Goal: Task Accomplishment & Management: Complete application form

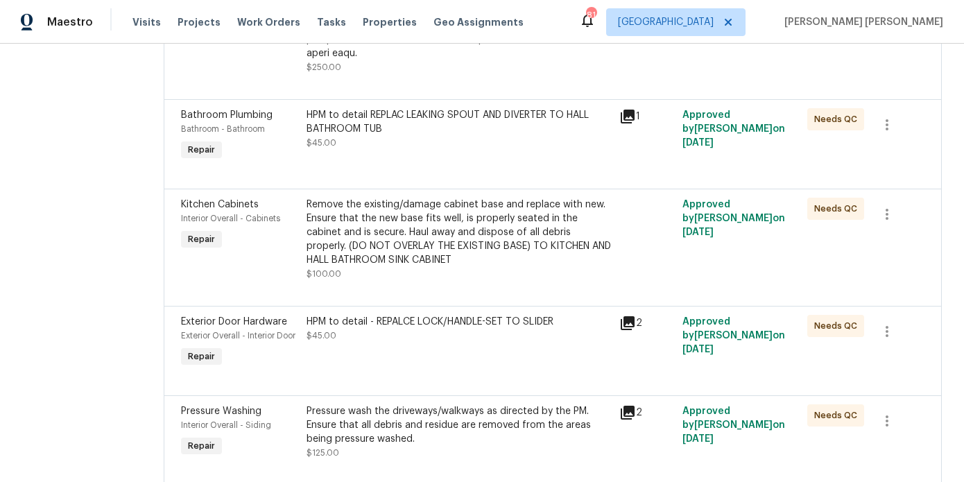
scroll to position [4090, 0]
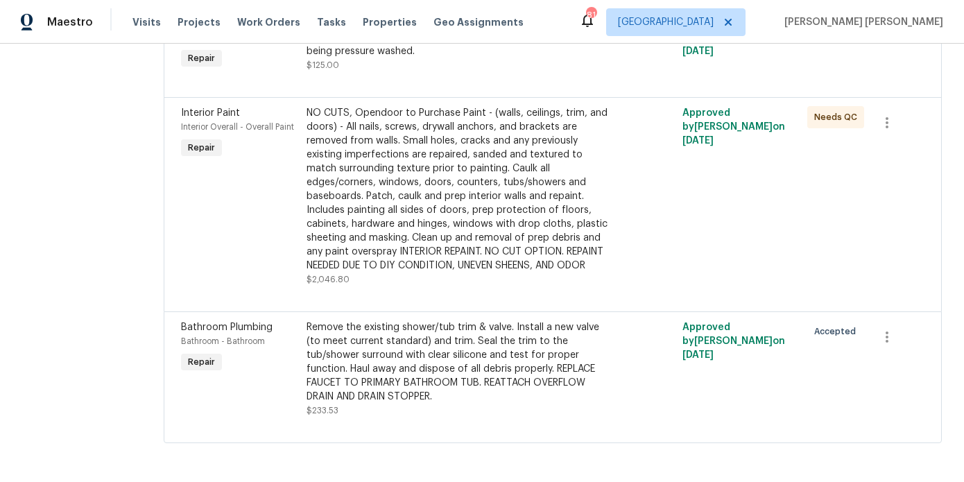
click at [446, 363] on div "Remove the existing shower/tub trim & valve. Install a new valve (to meet curre…" at bounding box center [459, 362] width 305 height 83
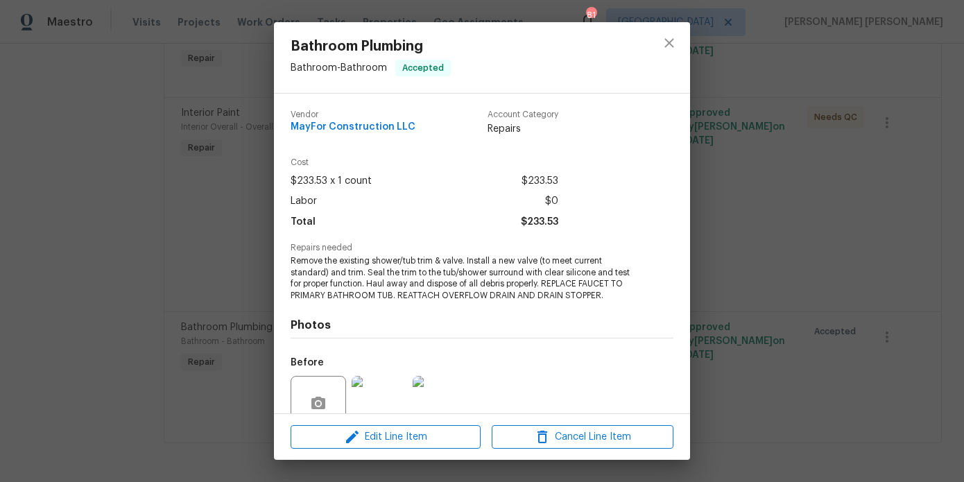
scroll to position [122, 0]
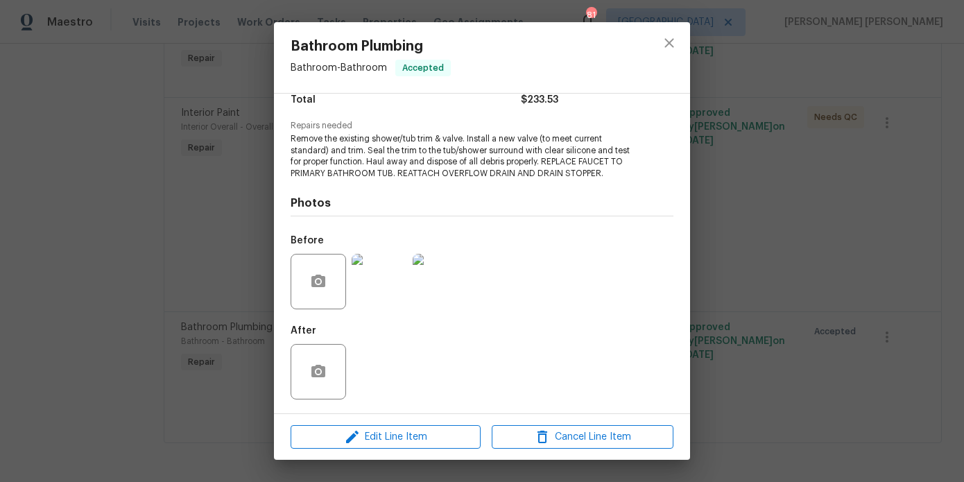
click at [371, 276] on img at bounding box center [380, 282] width 56 height 56
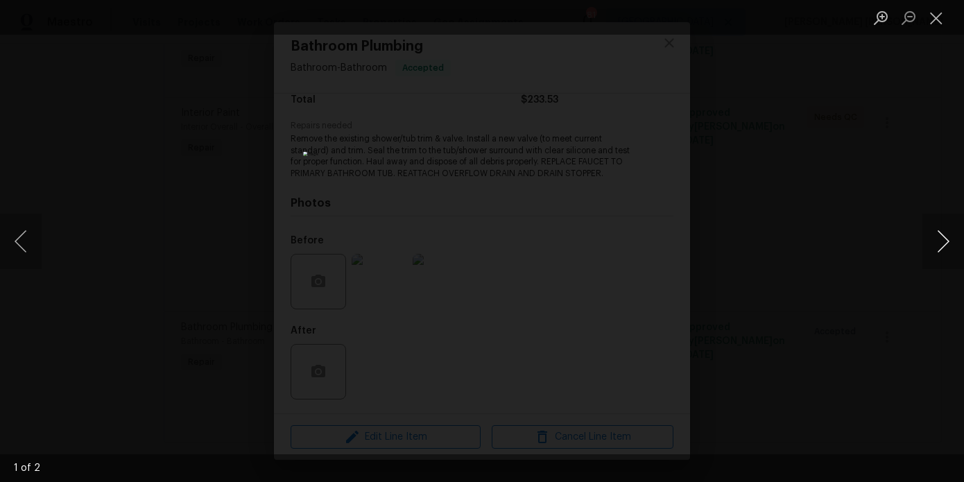
click at [950, 234] on button "Next image" at bounding box center [944, 242] width 42 height 56
click at [868, 90] on div "Lightbox" at bounding box center [482, 241] width 964 height 482
click at [131, 196] on div "Lightbox" at bounding box center [482, 241] width 964 height 482
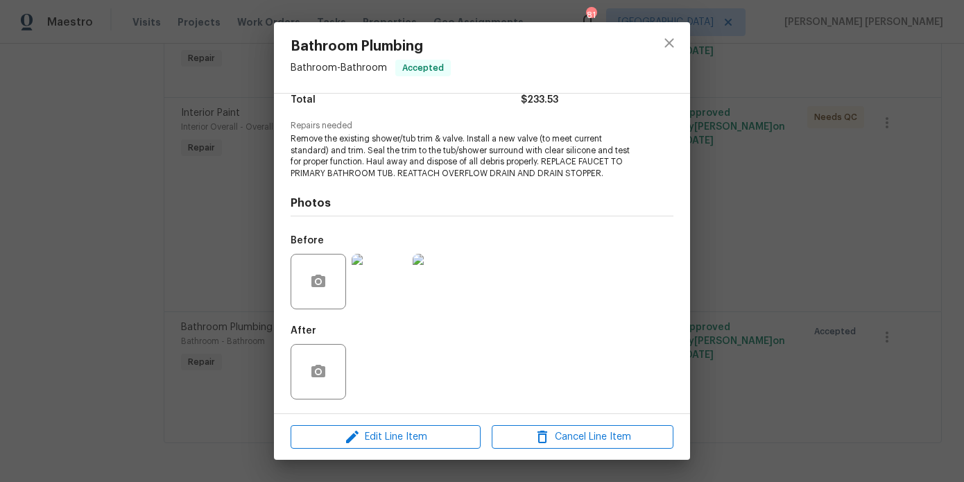
click at [112, 153] on div "Bathroom Plumbing Bathroom - Bathroom Accepted Vendor MayFor Construction LLC A…" at bounding box center [482, 241] width 964 height 482
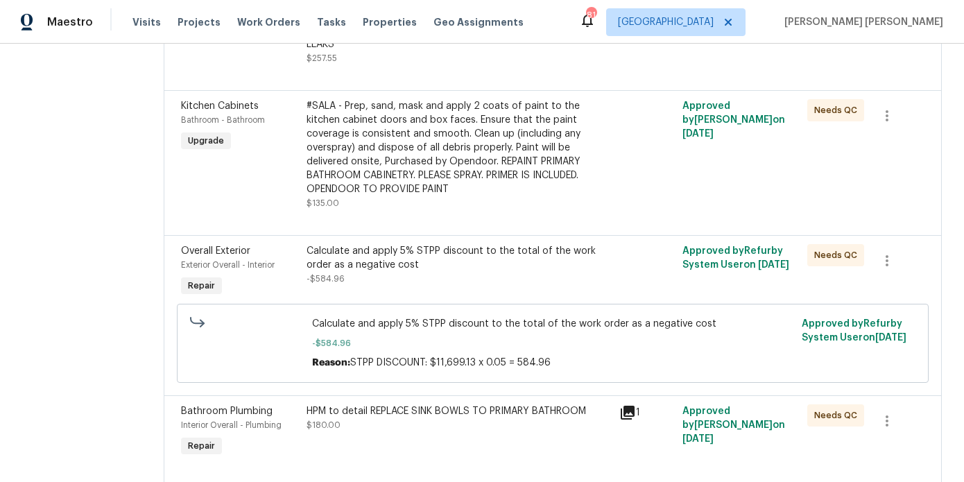
scroll to position [0, 0]
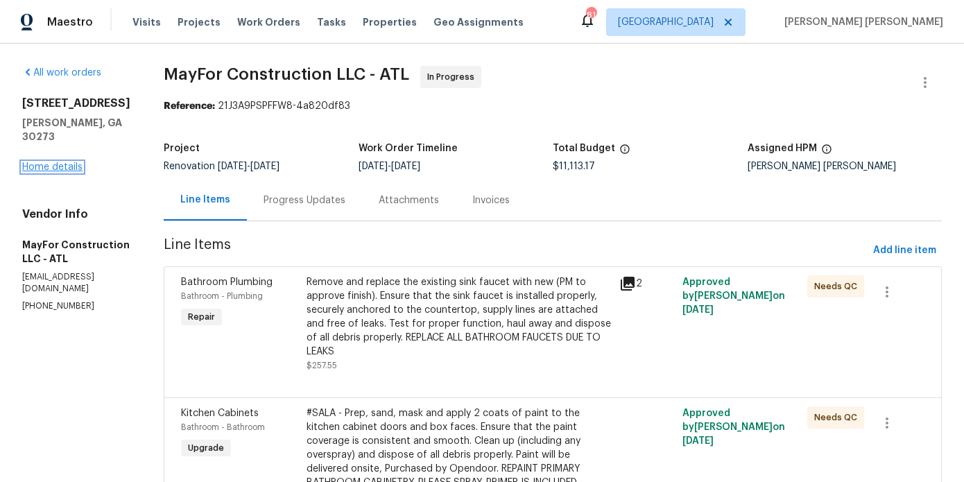
click at [56, 162] on link "Home details" at bounding box center [52, 167] width 60 height 10
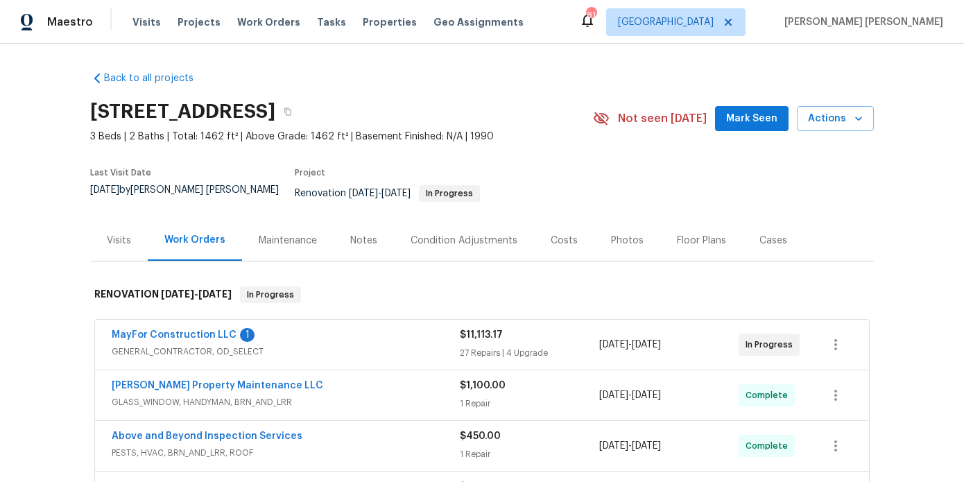
click at [621, 234] on div "Photos" at bounding box center [627, 241] width 33 height 14
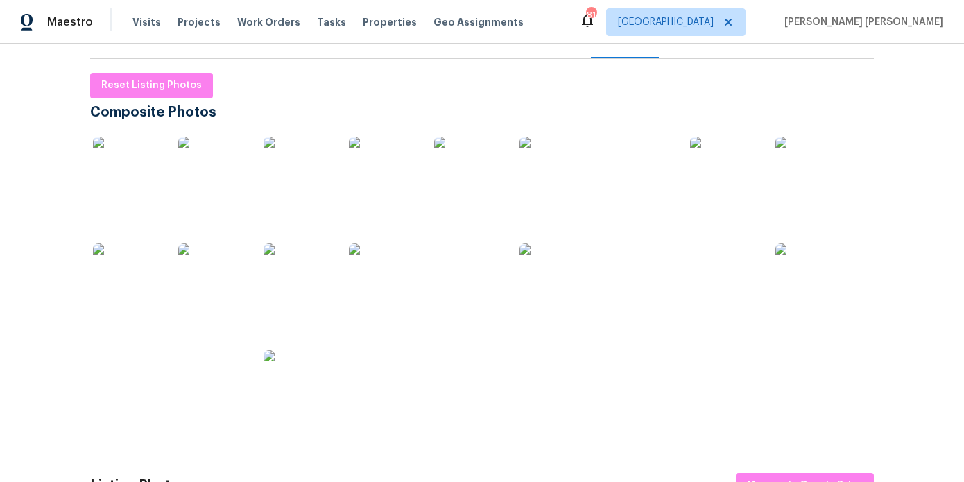
scroll to position [204, 0]
click at [317, 258] on img at bounding box center [298, 276] width 69 height 69
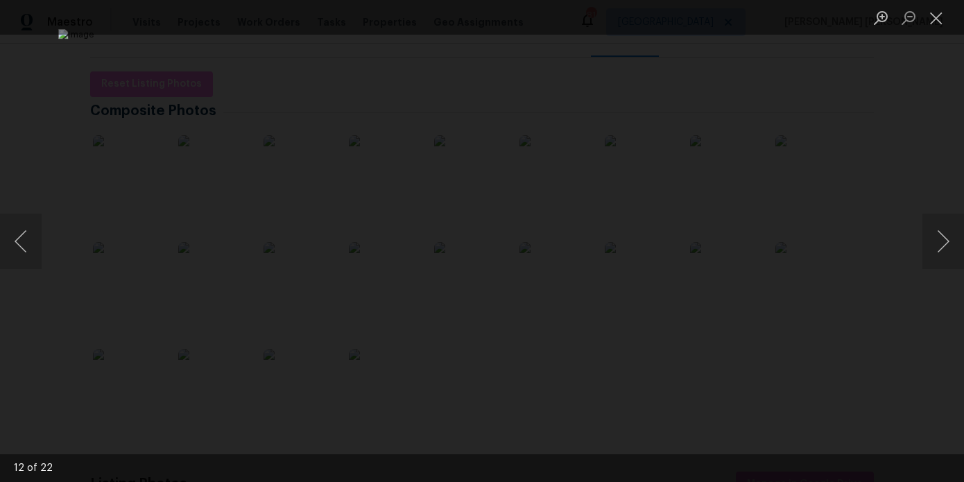
click at [69, 112] on div "Lightbox" at bounding box center [482, 241] width 964 height 482
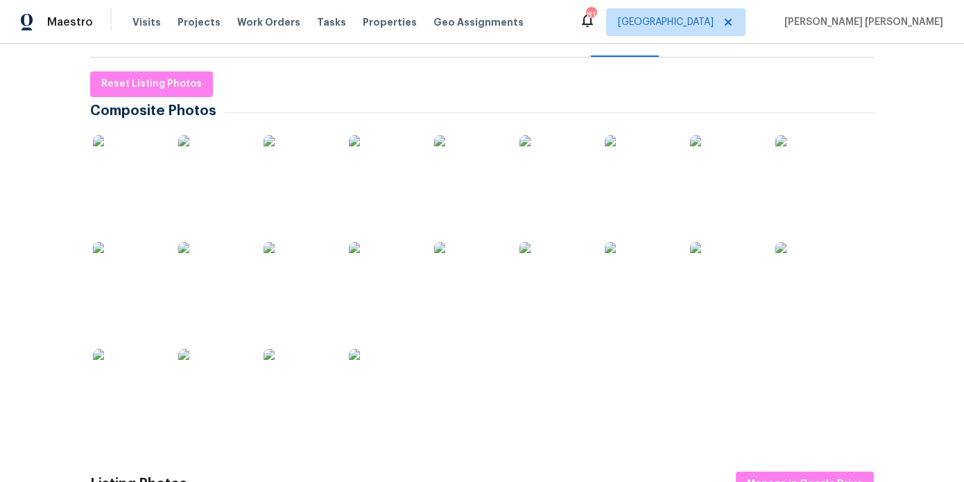
scroll to position [0, 0]
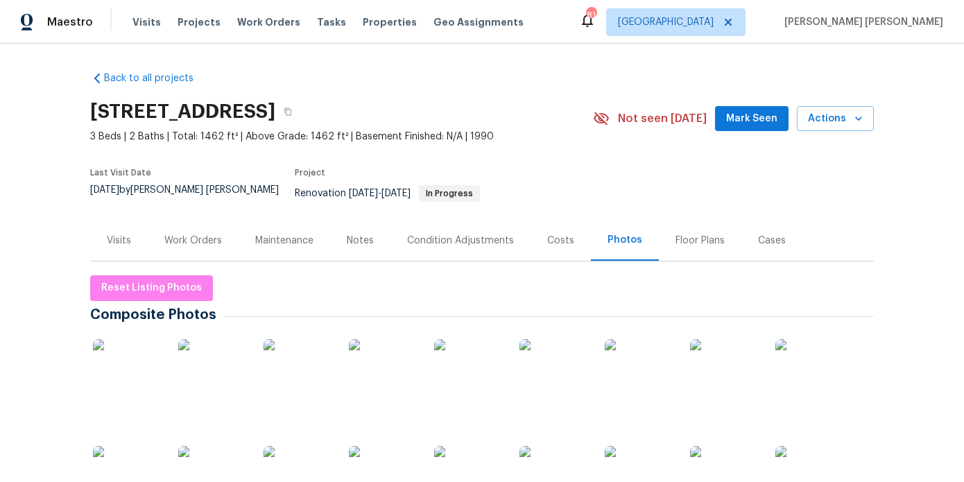
click at [203, 235] on div "Work Orders" at bounding box center [193, 241] width 58 height 14
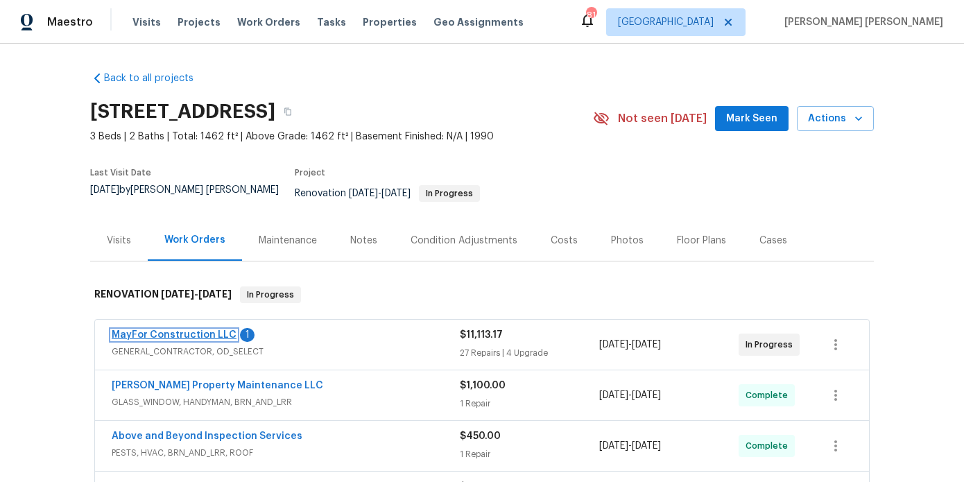
click at [168, 330] on link "MayFor Construction LLC" at bounding box center [174, 335] width 125 height 10
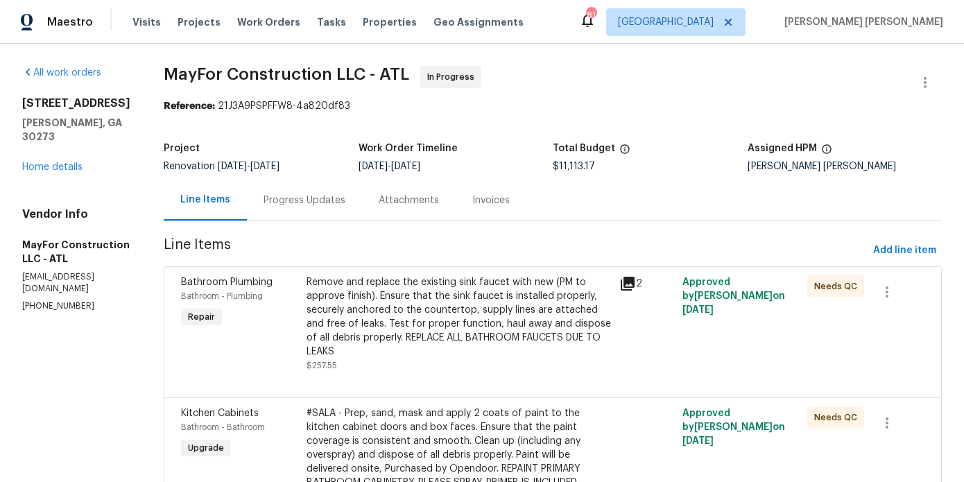
click at [298, 200] on div "Progress Updates" at bounding box center [305, 201] width 82 height 14
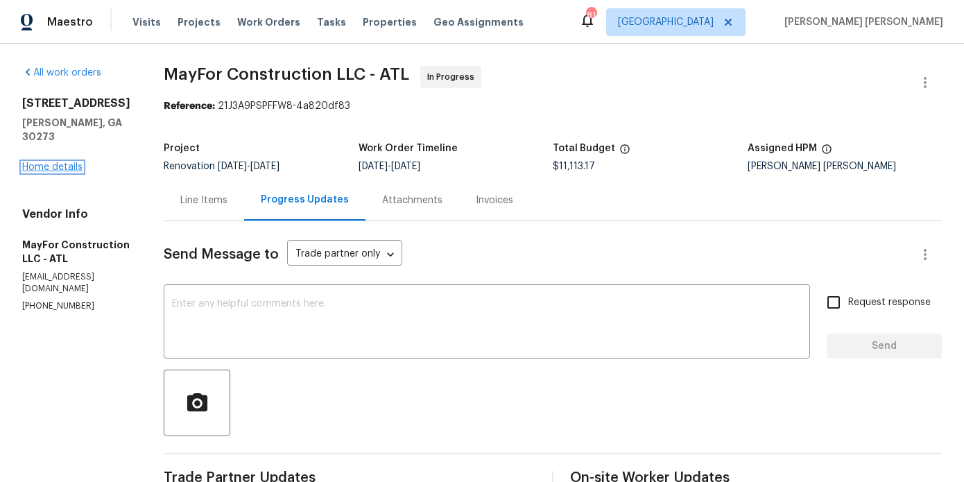
click at [52, 162] on link "Home details" at bounding box center [52, 167] width 60 height 10
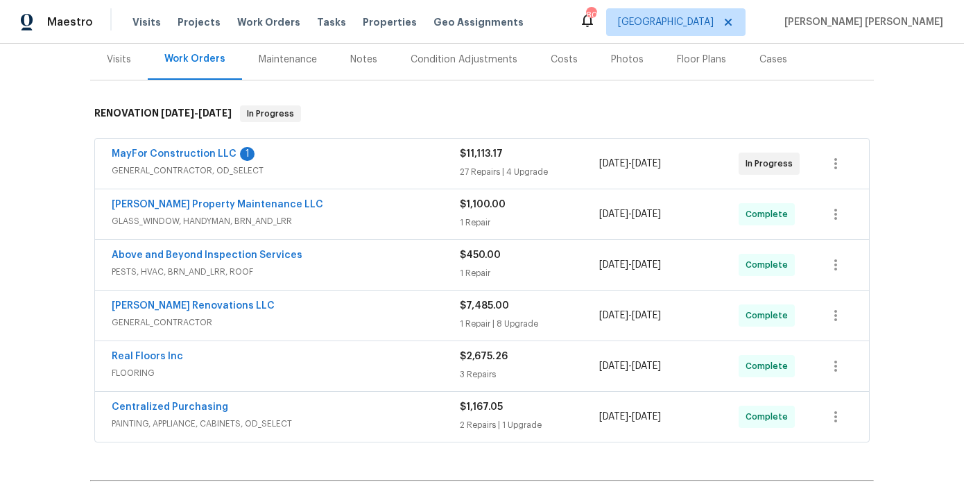
scroll to position [348, 0]
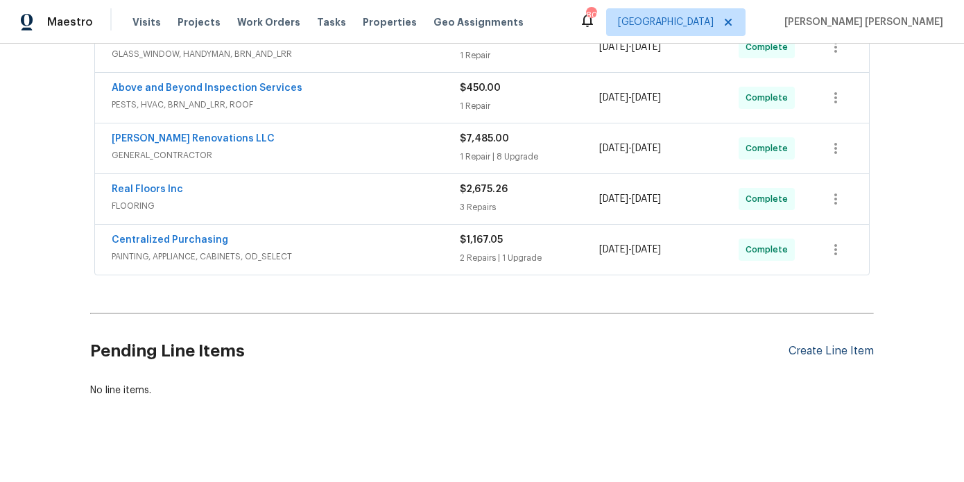
click at [796, 345] on div "Create Line Item" at bounding box center [831, 351] width 85 height 13
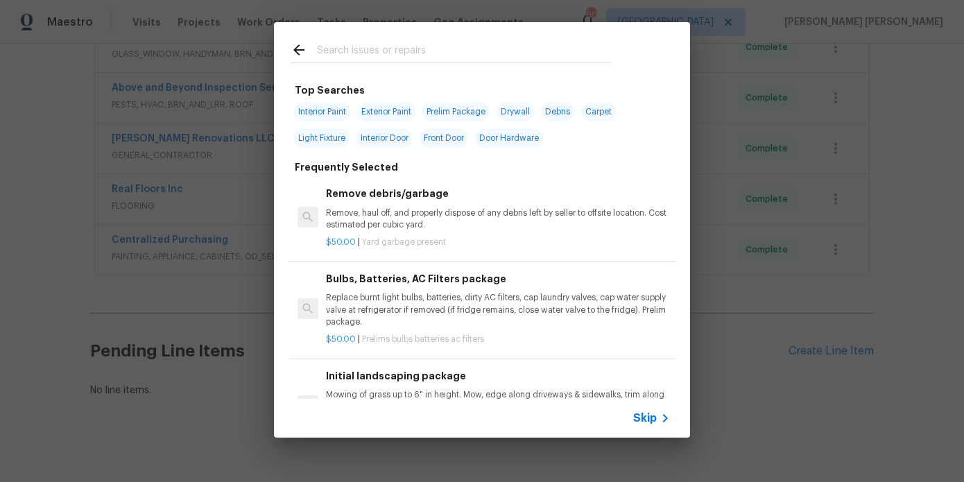
click at [368, 44] on input "text" at bounding box center [464, 52] width 294 height 21
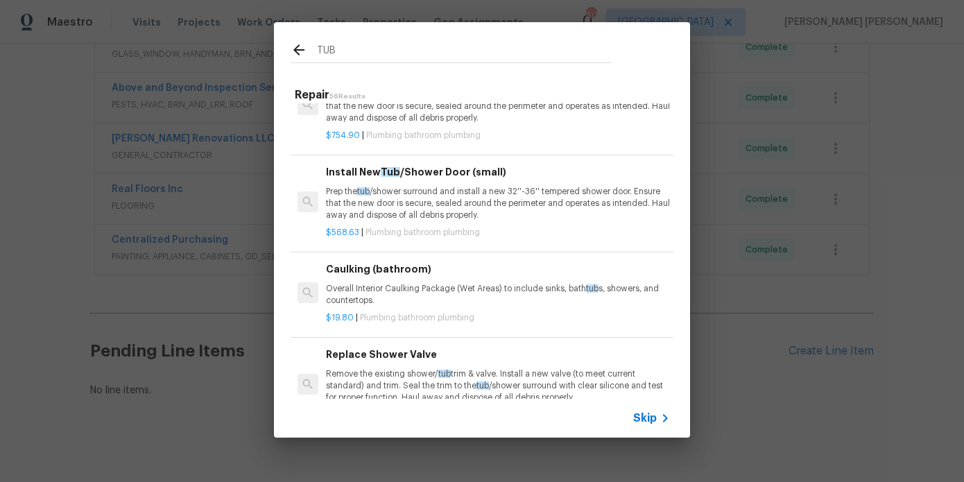
scroll to position [610, 0]
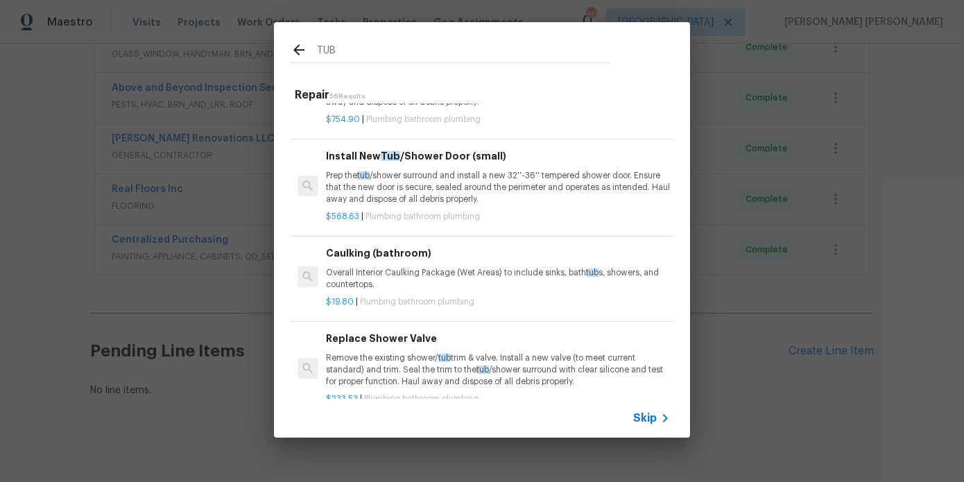
click at [350, 52] on input "TUB" at bounding box center [464, 52] width 294 height 21
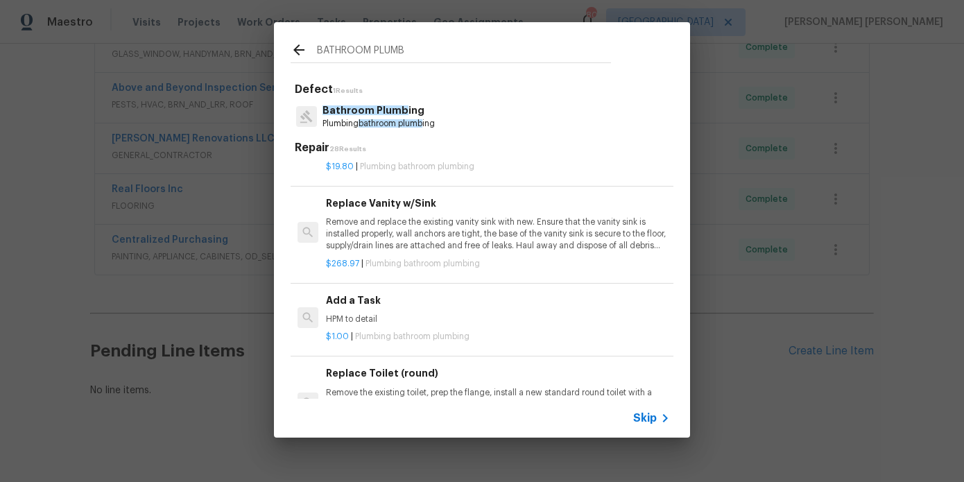
scroll to position [2098, 0]
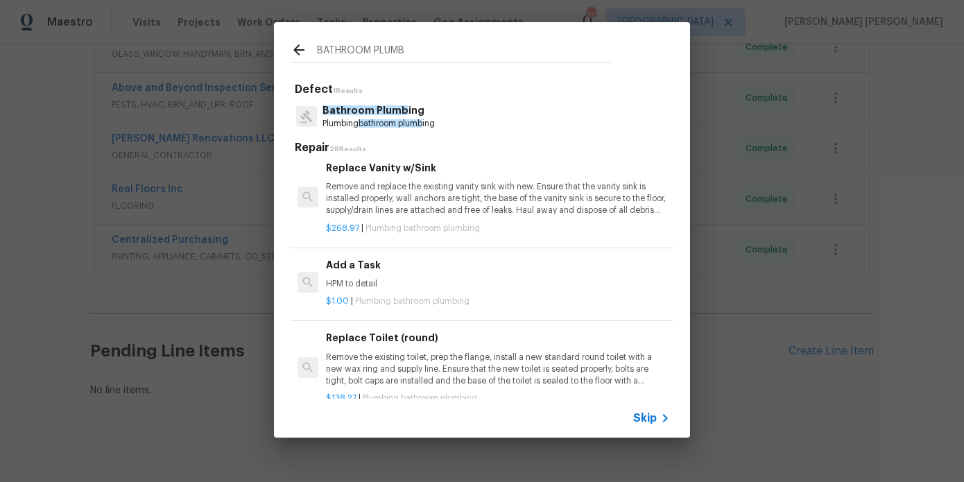
type input "BATHROOM PLUMB"
click at [361, 271] on h6 "Add a Task" at bounding box center [498, 264] width 344 height 15
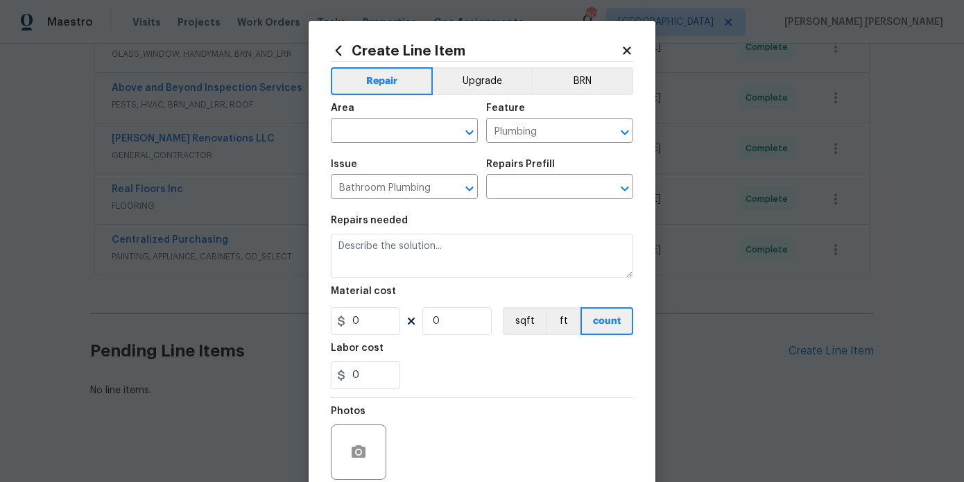
type textarea "HPM to detail"
type input "1"
type input "Add a Task $1.00"
type input "1"
click at [406, 130] on input "text" at bounding box center [385, 132] width 108 height 22
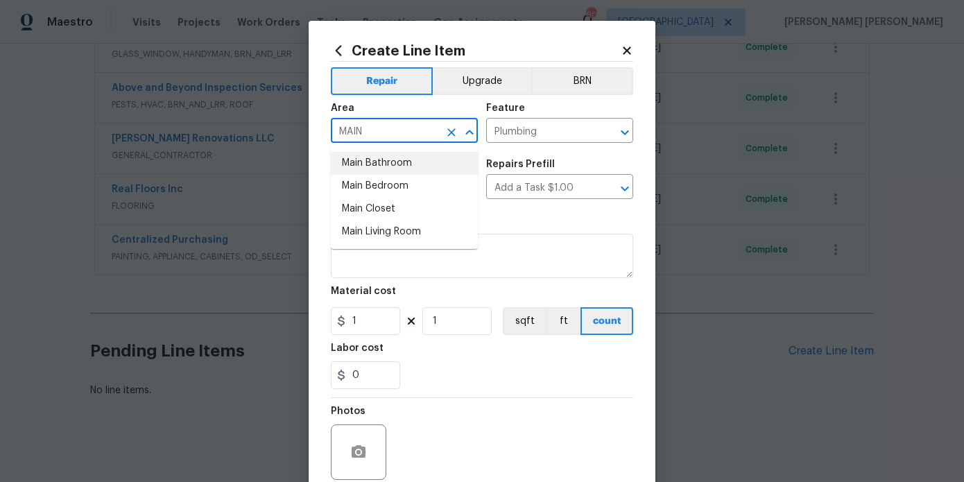
click at [399, 162] on li "Main Bathroom" at bounding box center [404, 163] width 147 height 23
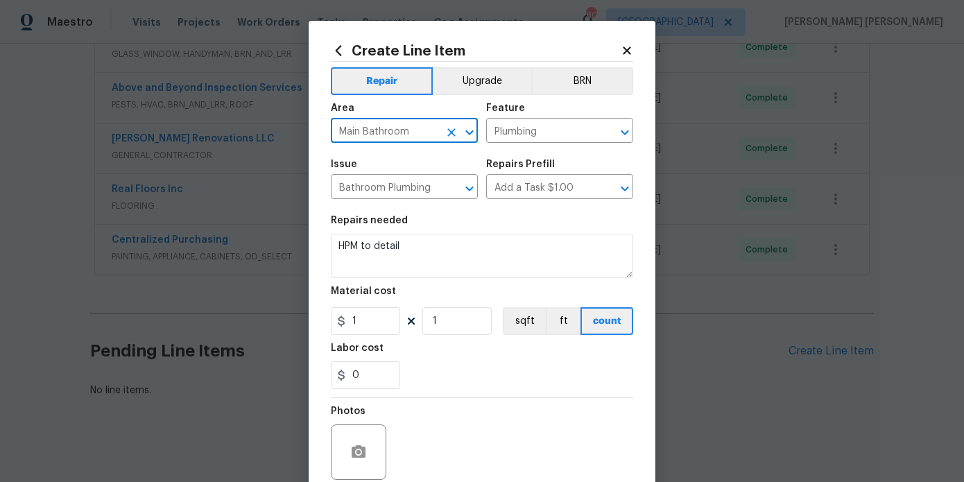
type input "Main Bathroom"
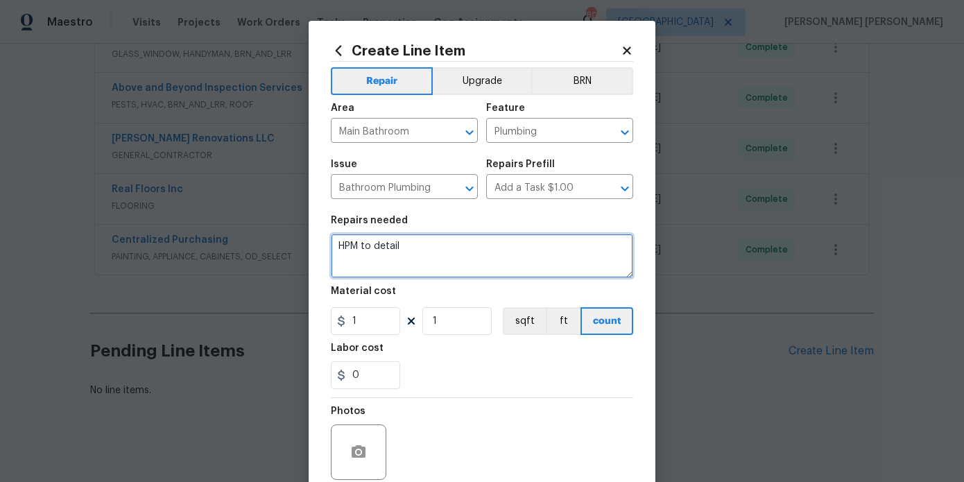
click at [441, 257] on textarea "HPM to detail" at bounding box center [482, 256] width 303 height 44
type textarea "HPM to detail - PLEASE INSPECT PRIMARY BATHROOM TUP AND DRAIN THAT HAS DISCONNE…"
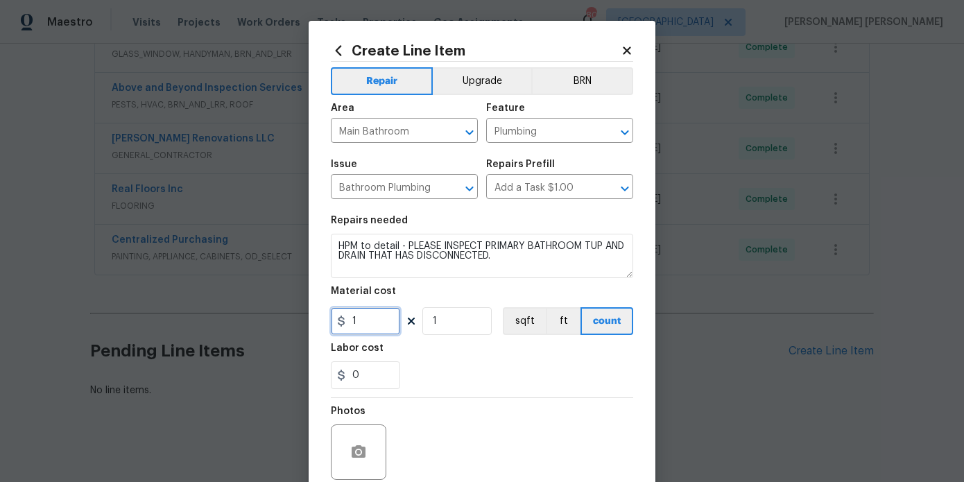
click at [394, 323] on input "1" at bounding box center [365, 321] width 69 height 28
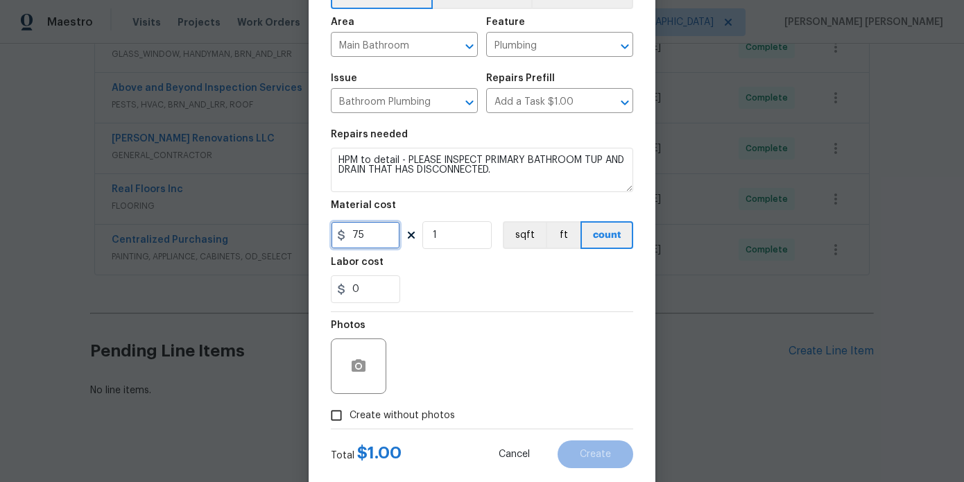
scroll to position [116, 0]
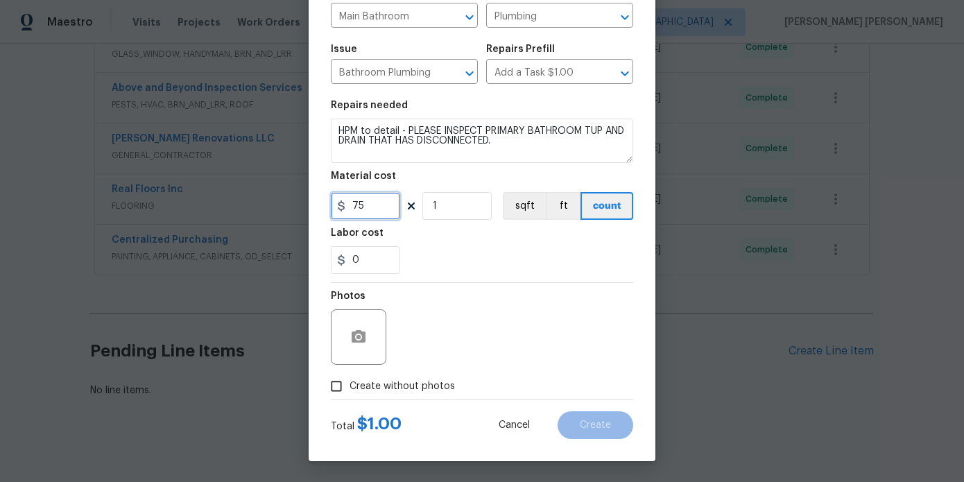
type input "75"
click at [337, 386] on input "Create without photos" at bounding box center [336, 386] width 26 height 26
checkbox input "true"
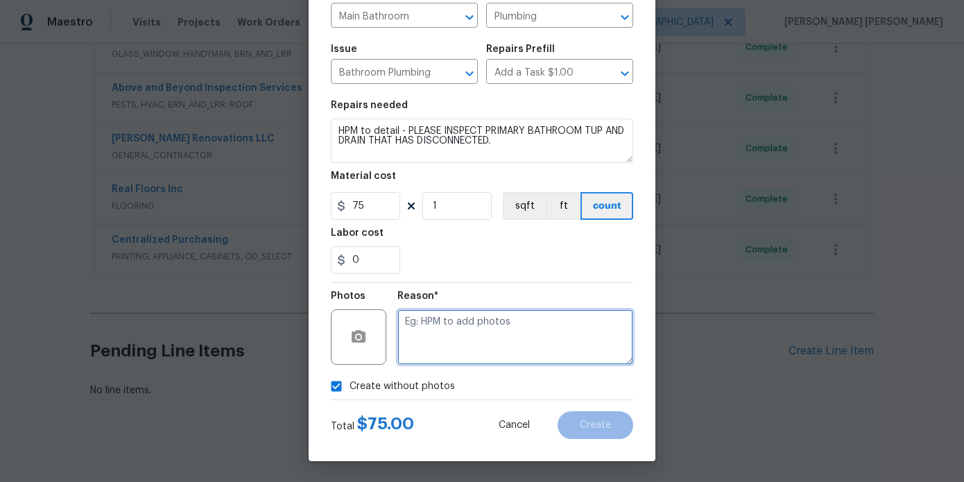
click at [488, 316] on textarea at bounding box center [516, 337] width 236 height 56
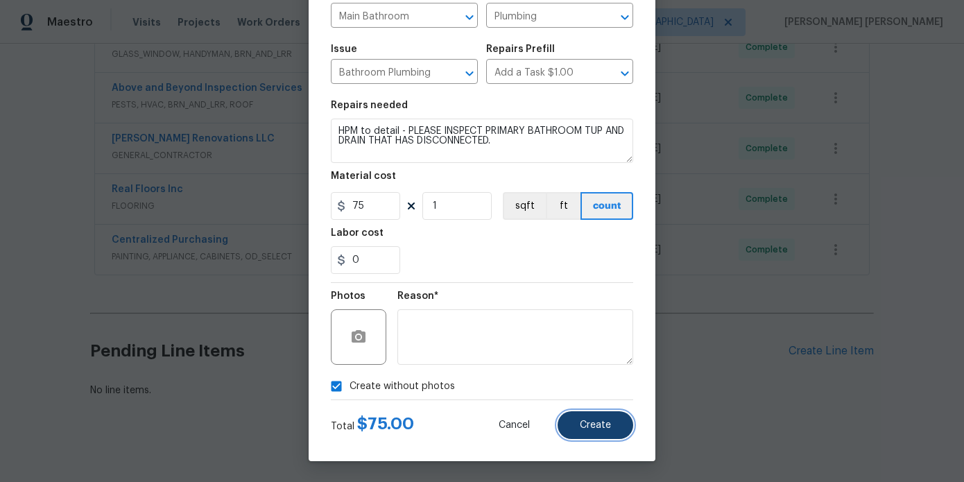
click at [593, 417] on button "Create" at bounding box center [596, 425] width 76 height 28
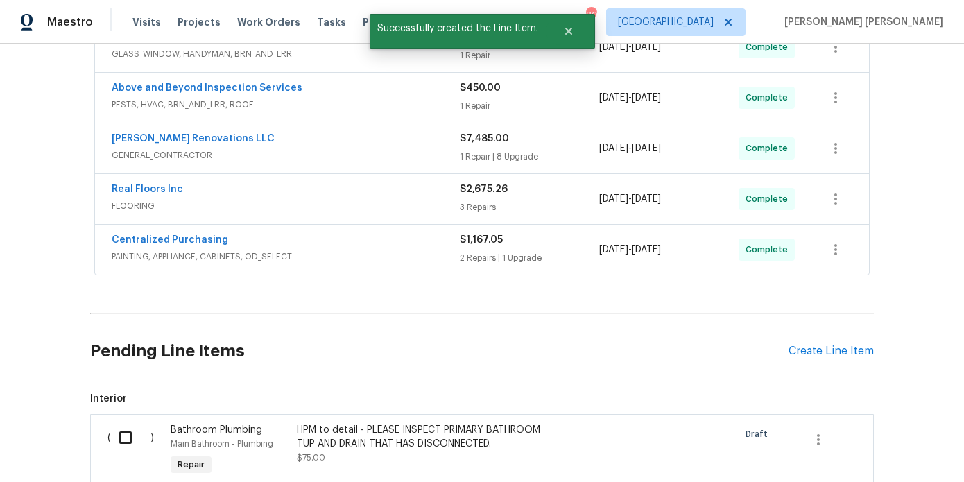
click at [111, 427] on input "checkbox" at bounding box center [131, 437] width 40 height 29
checkbox input "true"
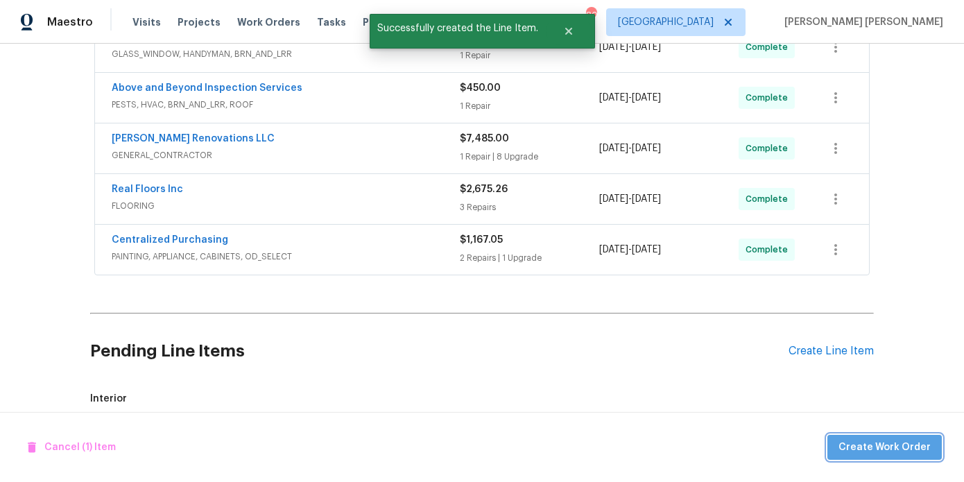
click at [892, 452] on span "Create Work Order" at bounding box center [885, 447] width 92 height 17
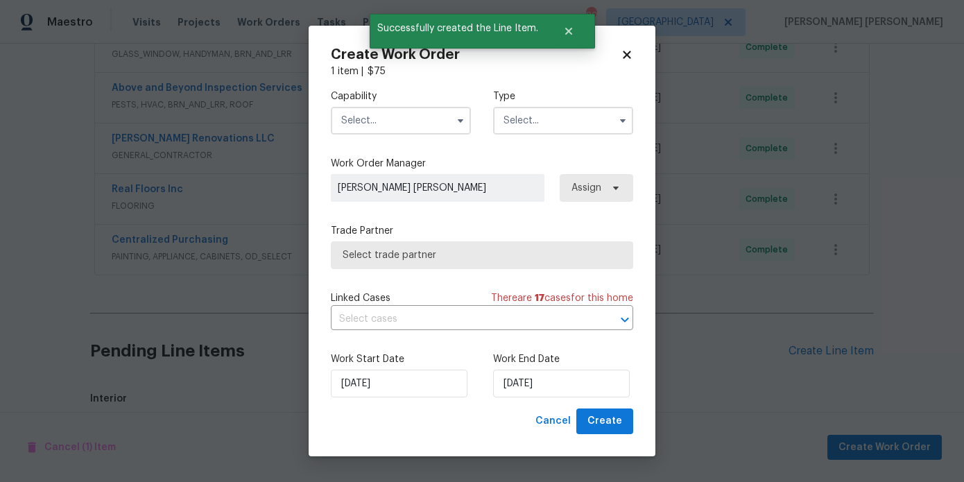
click at [424, 122] on input "text" at bounding box center [401, 121] width 140 height 28
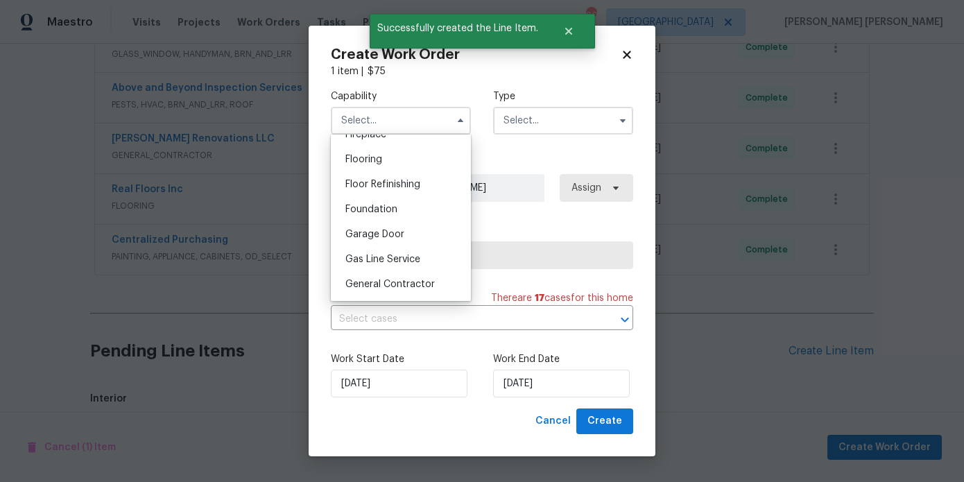
scroll to position [542, 0]
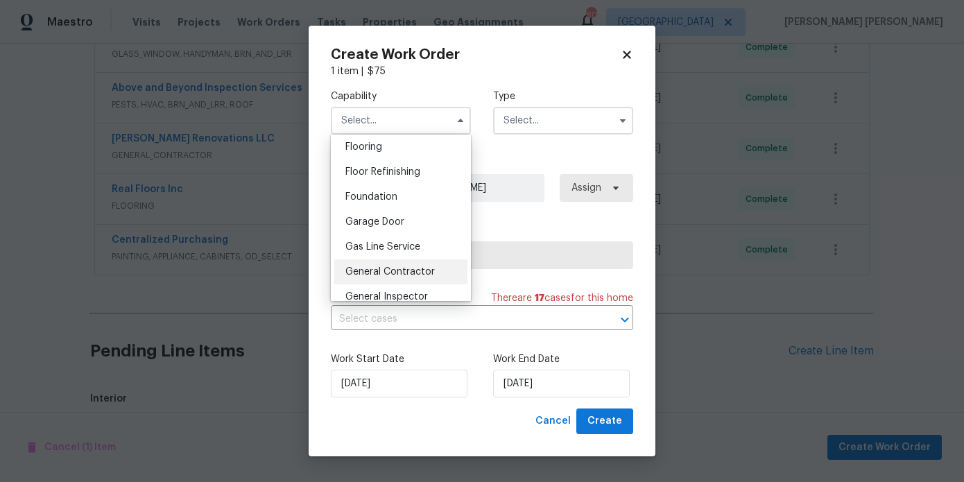
click at [414, 278] on div "General Contractor" at bounding box center [400, 272] width 133 height 25
type input "General Contractor"
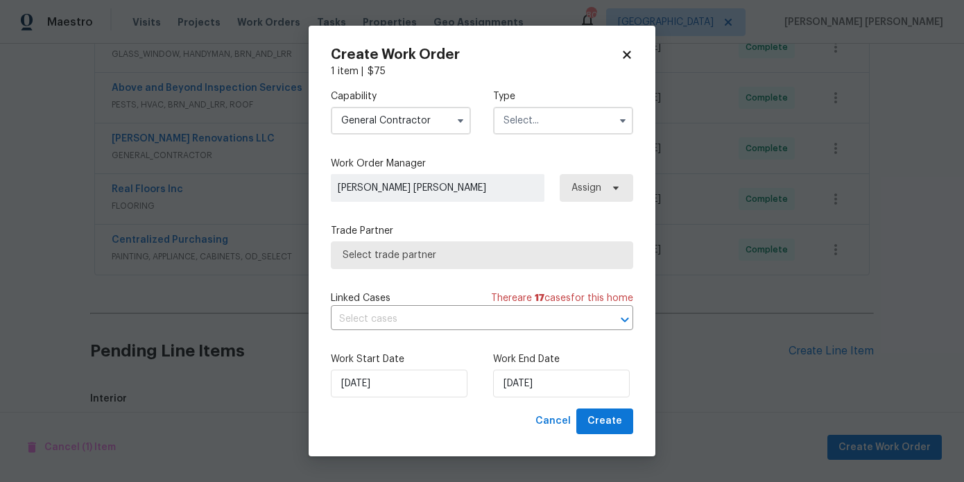
click at [543, 117] on input "text" at bounding box center [563, 121] width 140 height 28
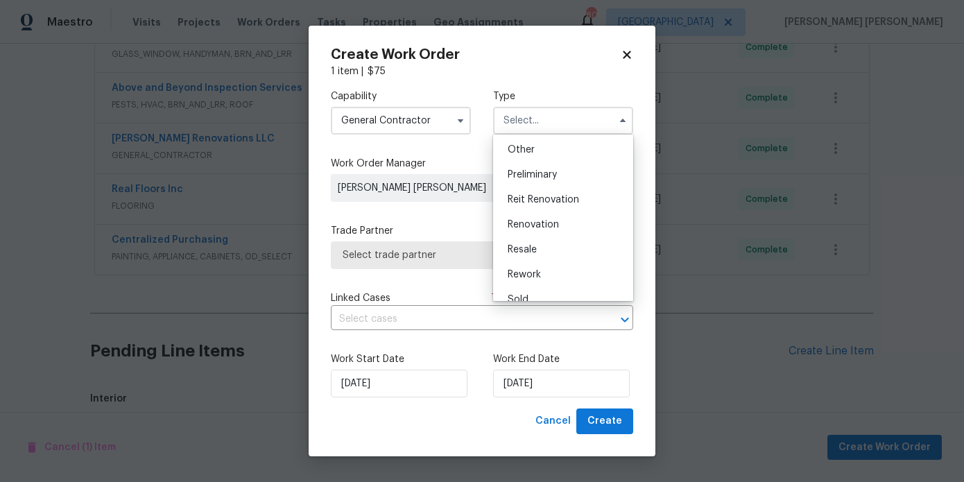
scroll to position [278, 0]
click at [543, 223] on span "Renovation" at bounding box center [533, 223] width 51 height 10
type input "Renovation"
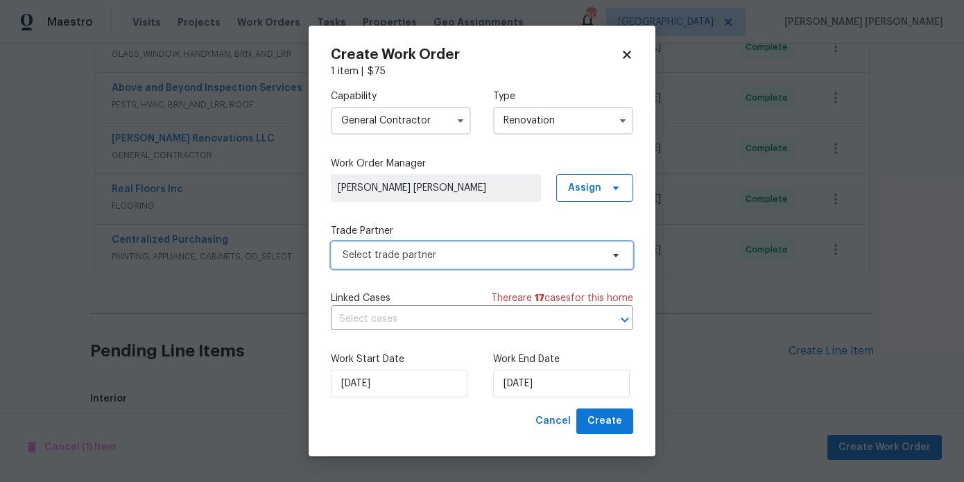
click at [566, 248] on span "Select trade partner" at bounding box center [472, 255] width 259 height 14
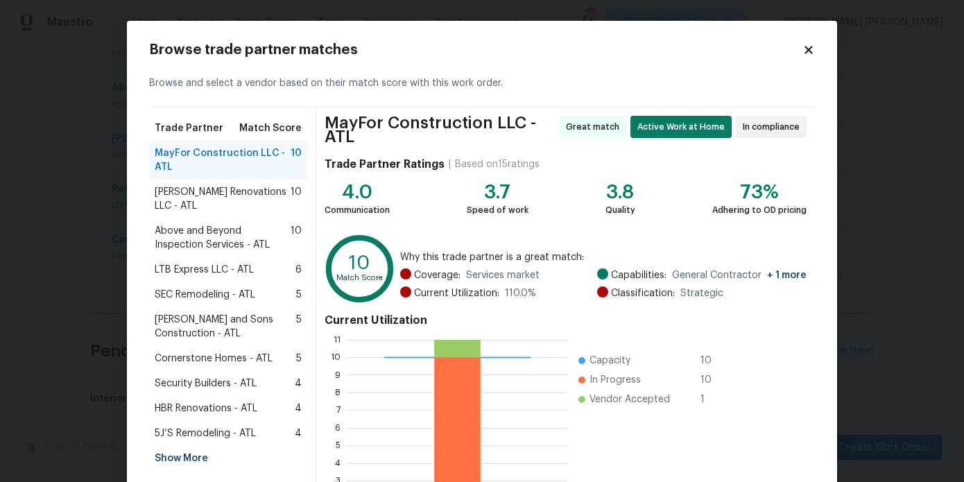
scroll to position [135, 0]
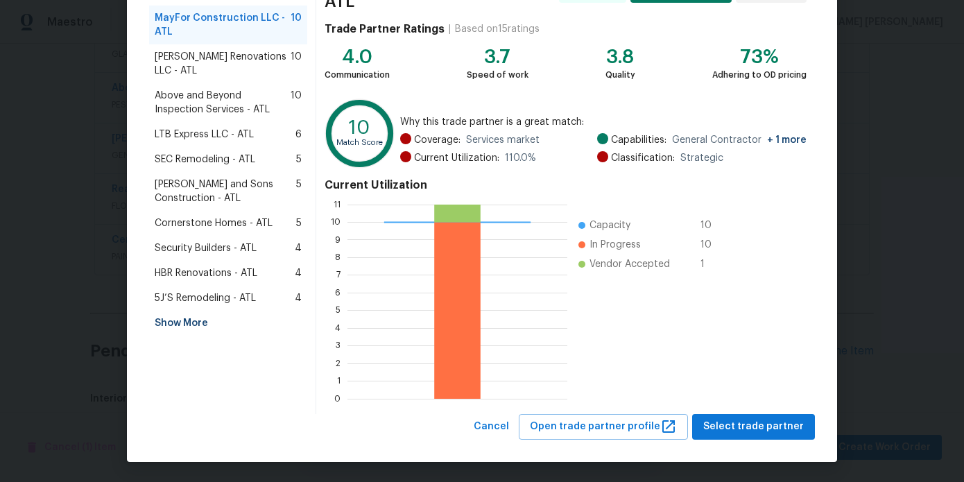
click at [274, 58] on span "[PERSON_NAME] Renovations LLC - ATL" at bounding box center [223, 64] width 136 height 28
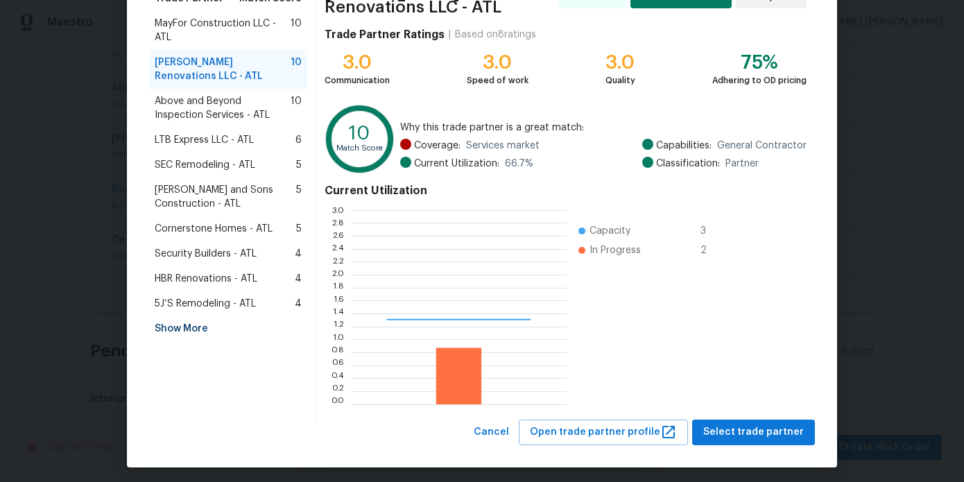
scroll to position [194, 216]
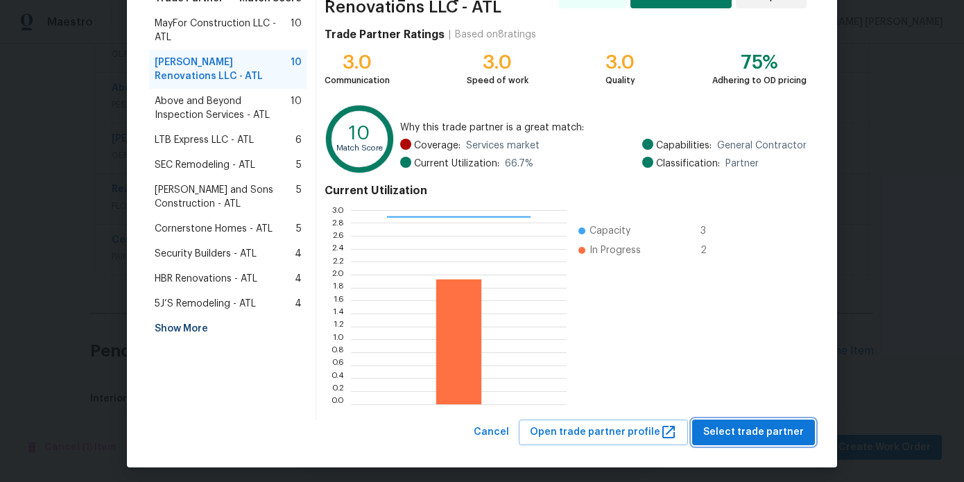
click at [738, 430] on span "Select trade partner" at bounding box center [754, 432] width 101 height 17
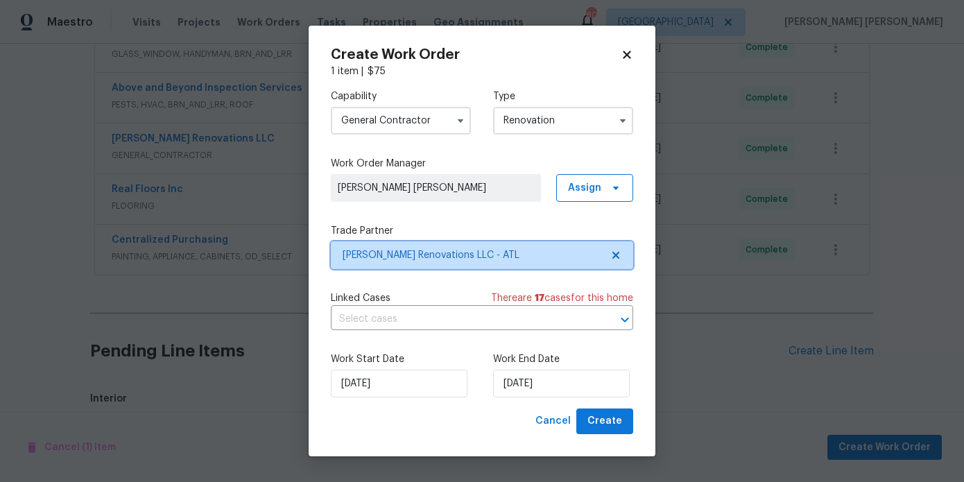
scroll to position [0, 0]
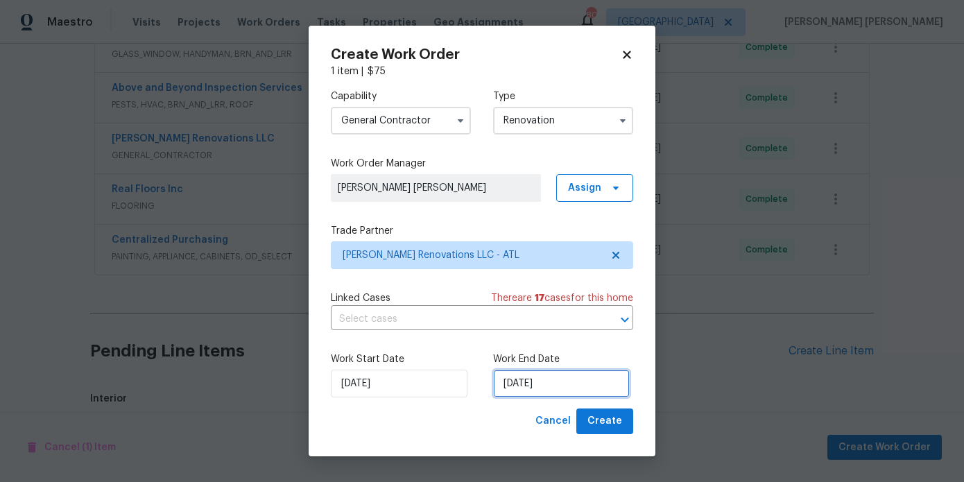
click at [558, 381] on input "[DATE]" at bounding box center [561, 384] width 137 height 28
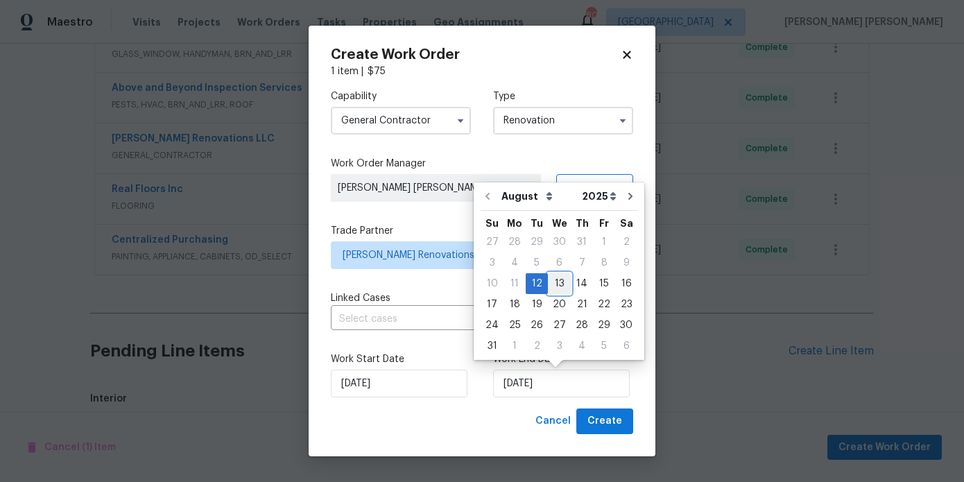
click at [559, 291] on div "13" at bounding box center [559, 283] width 23 height 19
type input "[DATE]"
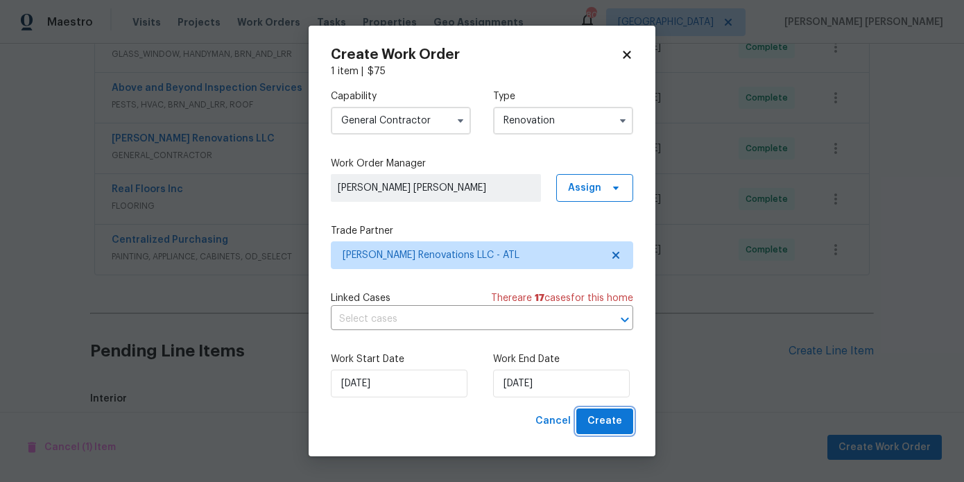
click at [615, 433] on button "Create" at bounding box center [605, 422] width 57 height 26
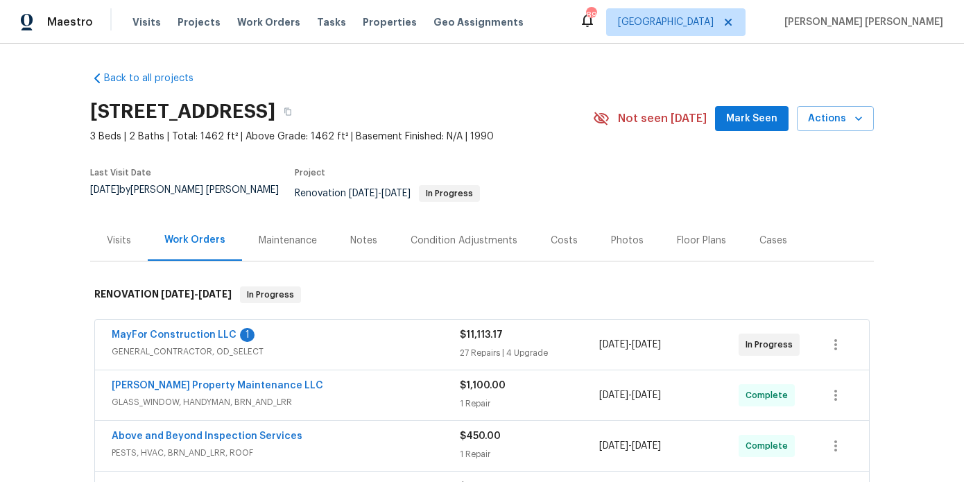
scroll to position [219, 0]
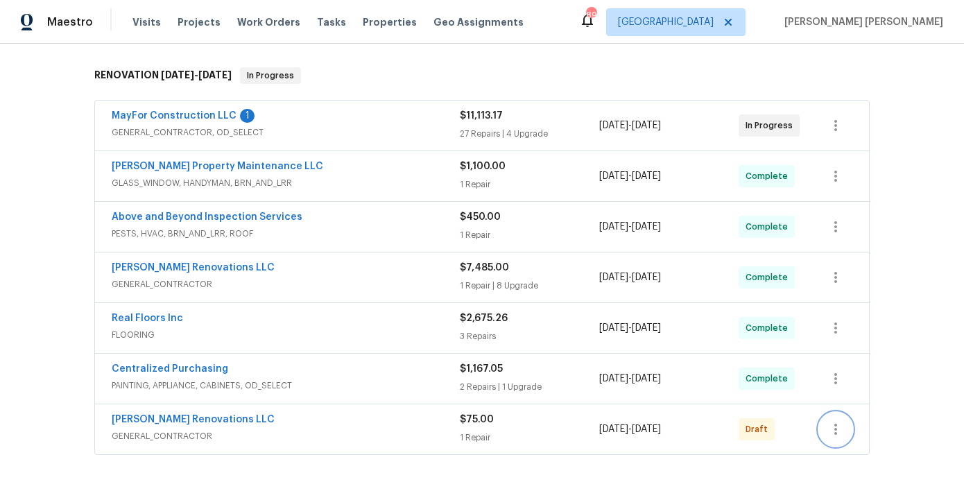
click at [835, 424] on icon "button" at bounding box center [836, 429] width 3 height 11
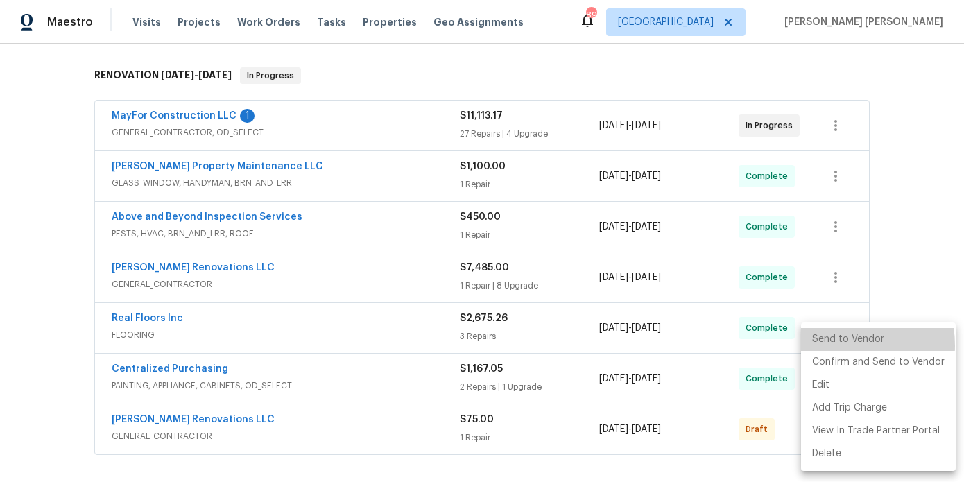
click at [841, 346] on li "Send to Vendor" at bounding box center [878, 339] width 155 height 23
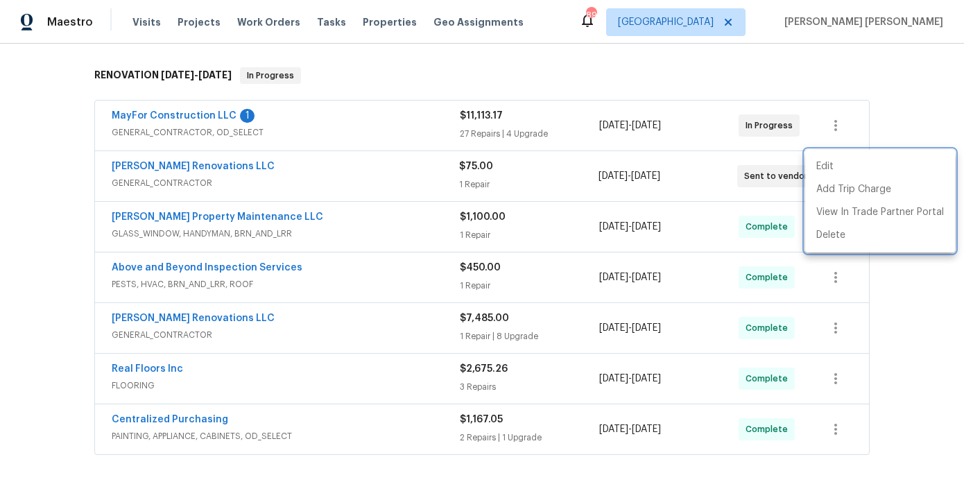
click at [628, 78] on div at bounding box center [482, 241] width 964 height 482
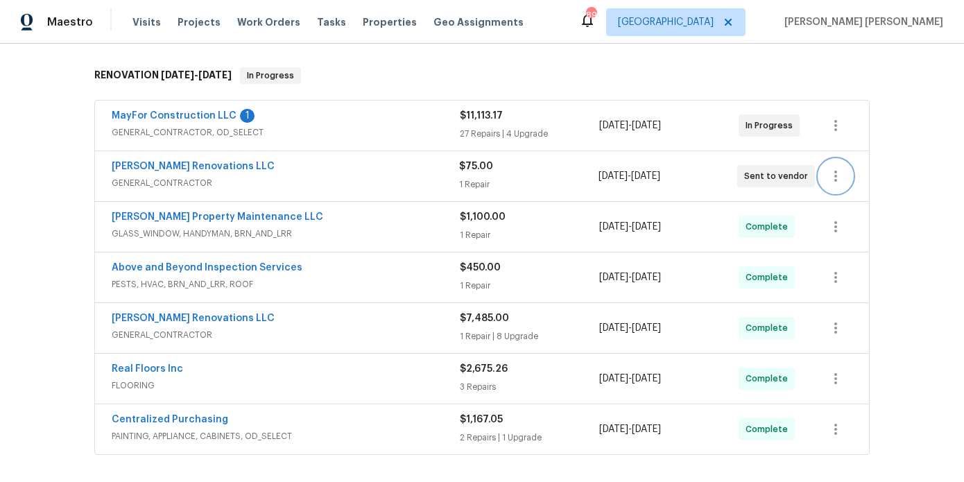
scroll to position [0, 0]
